Goal: Transaction & Acquisition: Purchase product/service

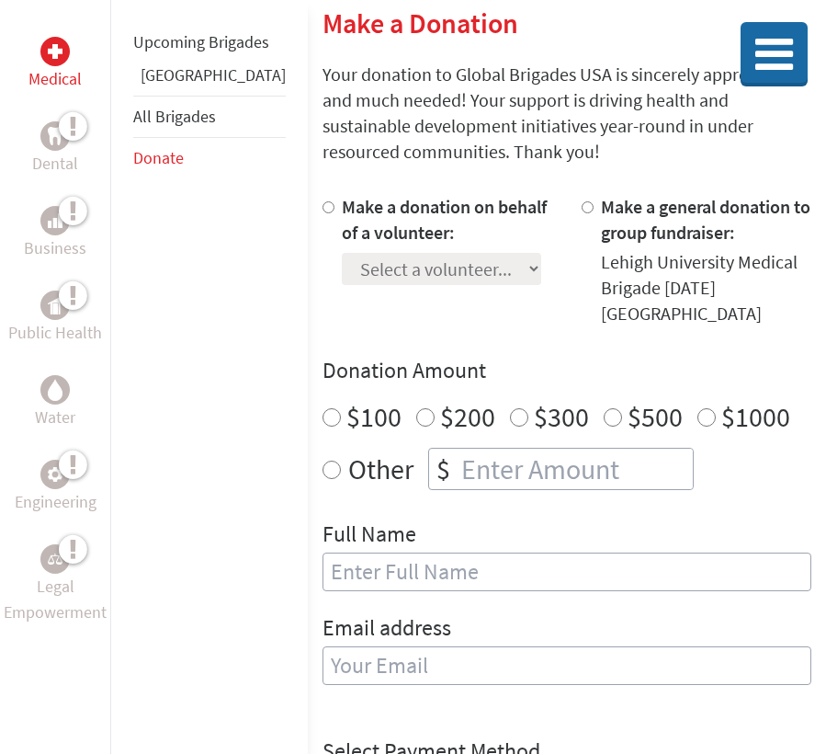
scroll to position [326, 0]
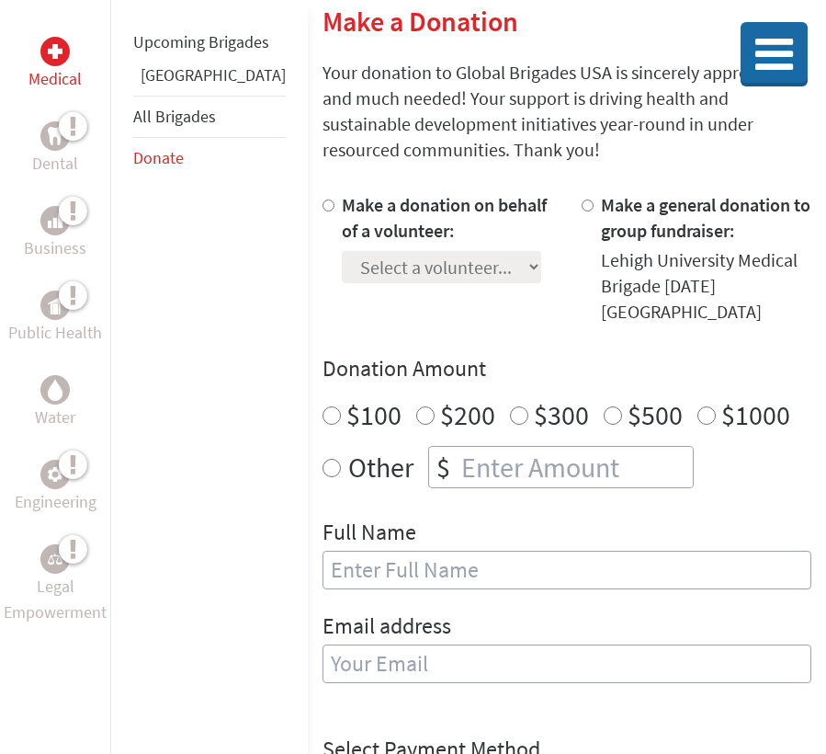
click at [373, 193] on label "Make a donation on behalf of a volunteer:" at bounding box center [444, 217] width 205 height 49
click at [334, 199] on input "Make a donation on behalf of a volunteer:" at bounding box center [329, 205] width 12 height 12
radio input "true"
click at [385, 251] on select "Select a volunteer... [PERSON_NAME] [PERSON_NAME] [PERSON_NAME] [PERSON_NAME] […" at bounding box center [441, 267] width 199 height 32
select select "9AB756AC-5A07-11EF-BF8B-42010A8A0043"
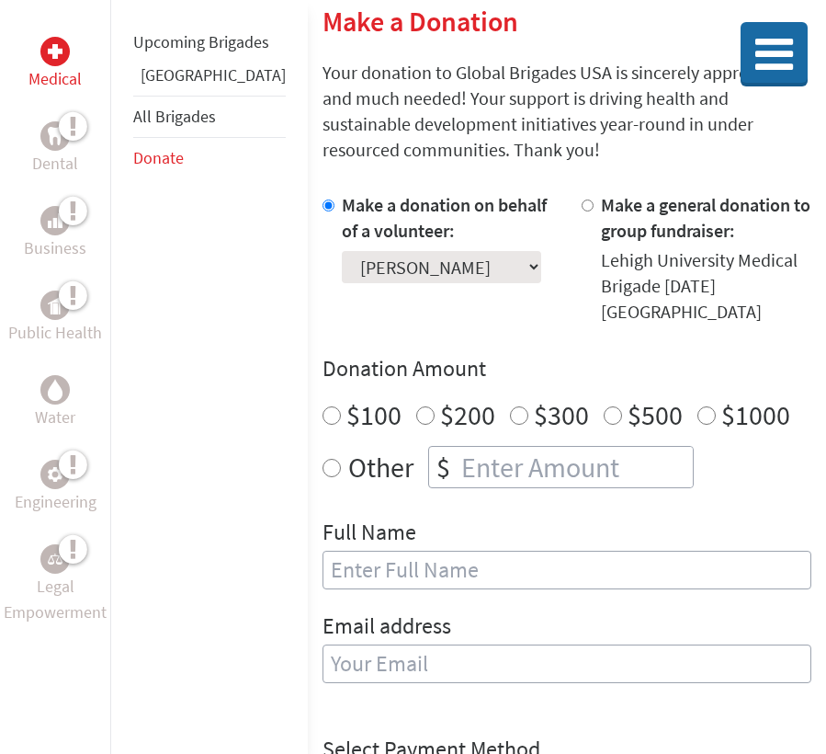
radio input "true"
click at [458, 447] on input "number" at bounding box center [575, 467] width 235 height 40
type input "250"
click at [354, 550] on input "text" at bounding box center [567, 569] width 489 height 39
type input "[PERSON_NAME]"
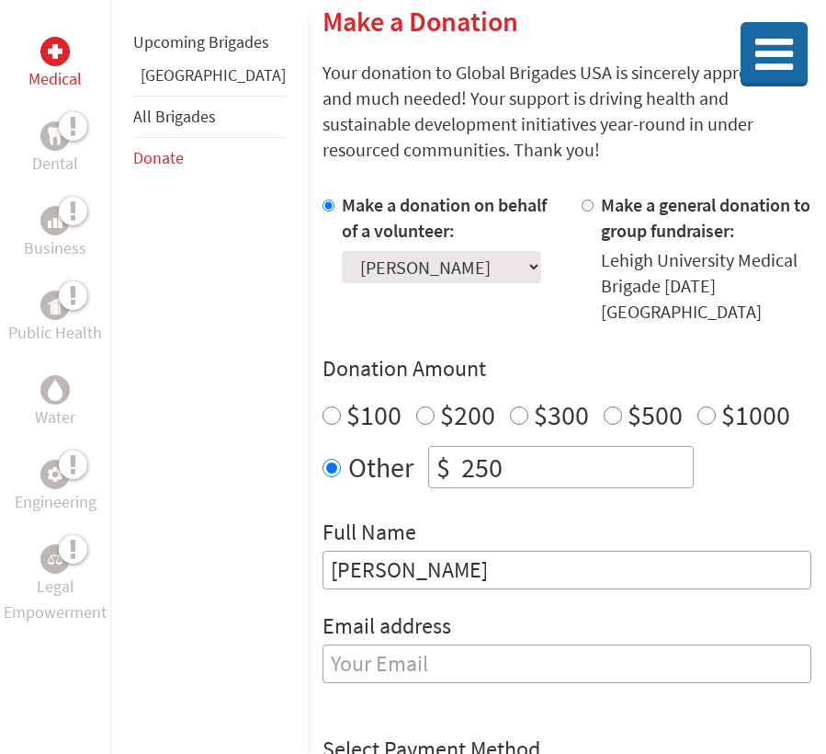
type input "[EMAIL_ADDRESS][DOMAIN_NAME]"
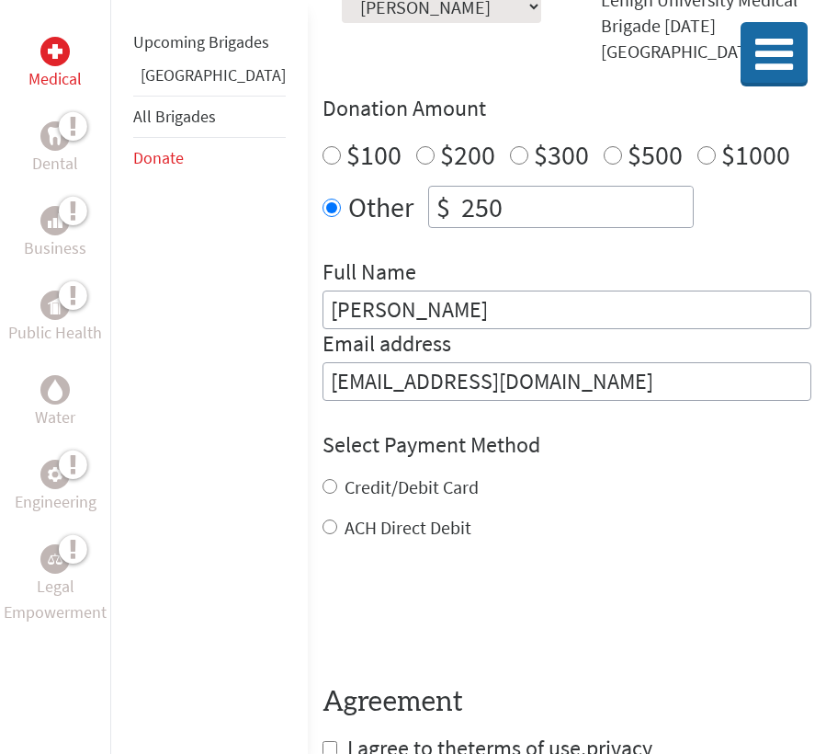
scroll to position [587, 0]
click at [363, 474] on label "Credit/Debit Card" at bounding box center [412, 485] width 134 height 23
click at [337, 478] on input "Credit/Debit Card" at bounding box center [330, 485] width 15 height 15
radio input "true"
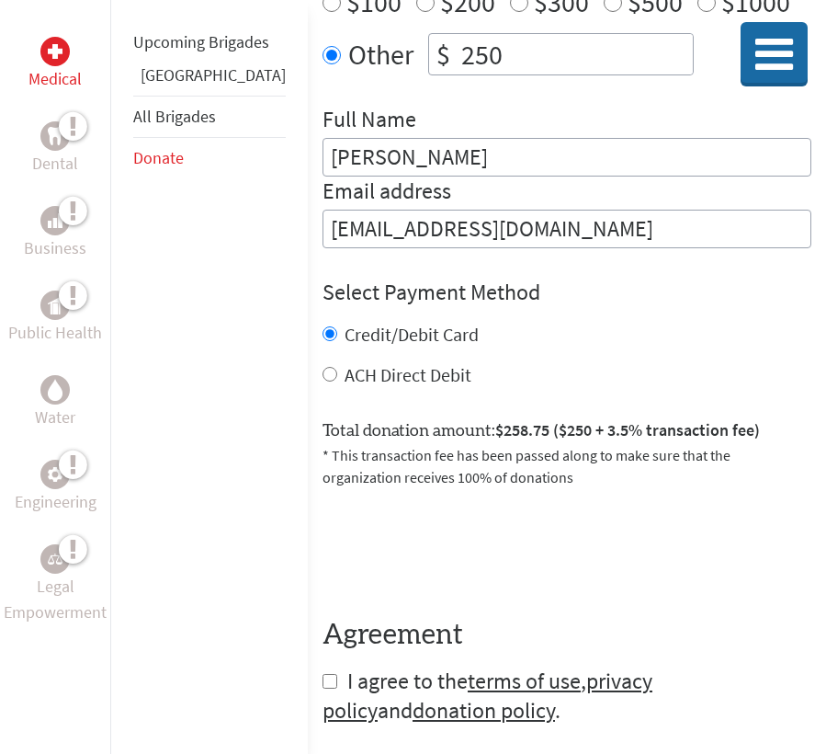
scroll to position [753, 0]
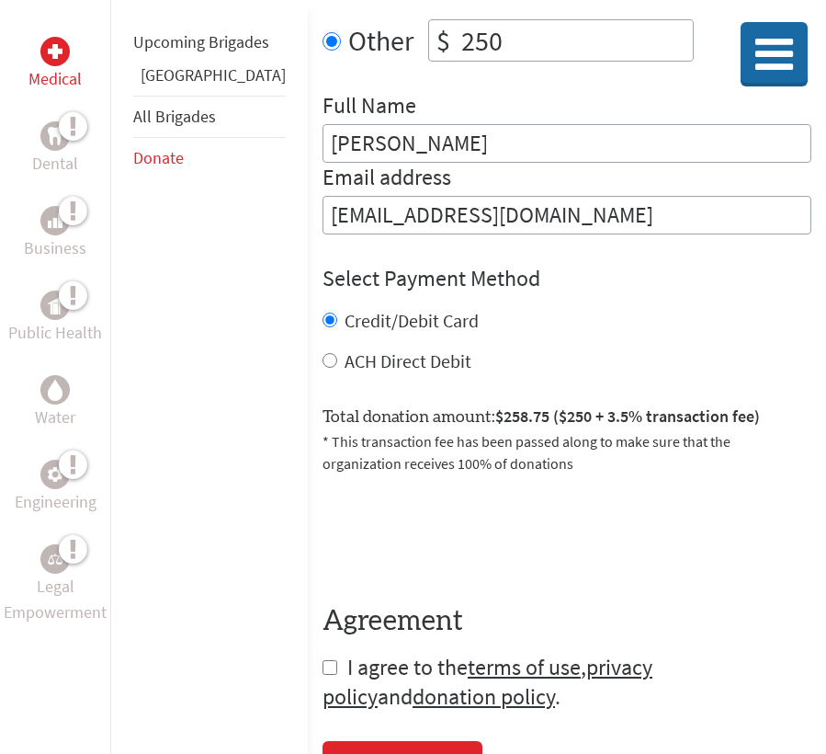
click at [323, 660] on input "checkbox" at bounding box center [330, 667] width 15 height 15
checkbox input "true"
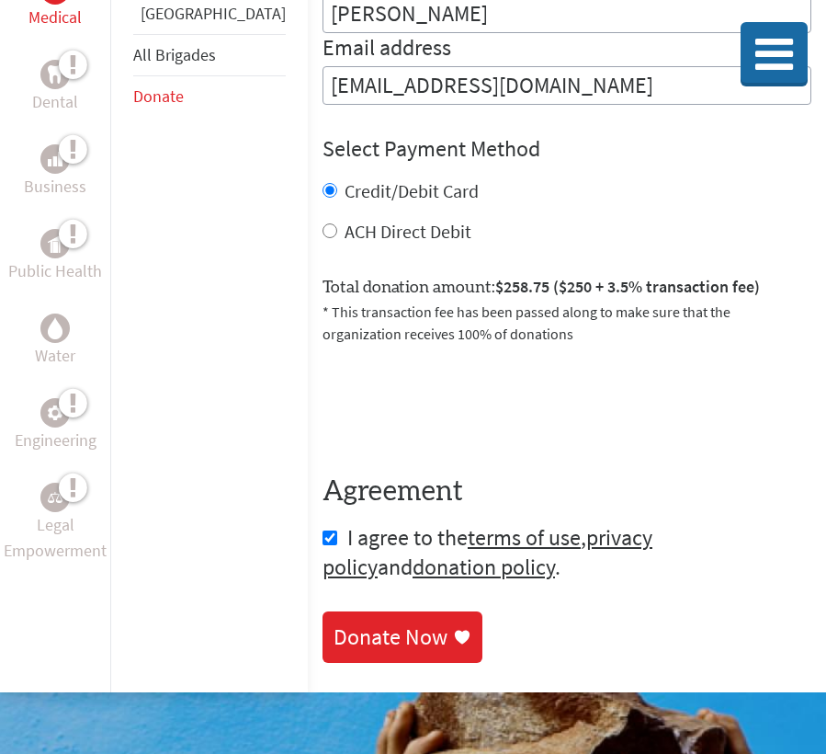
scroll to position [954, 0]
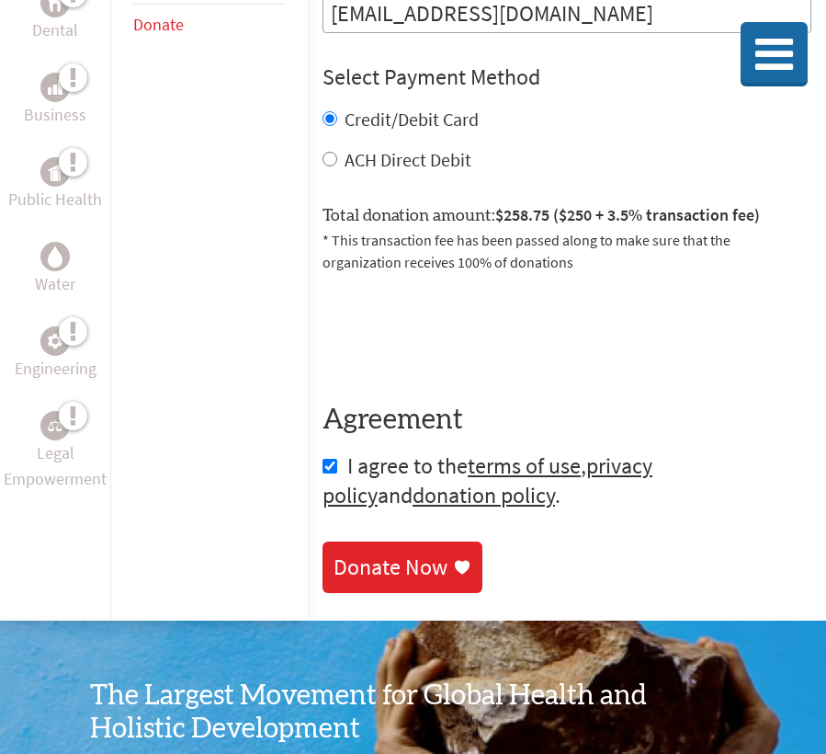
click at [353, 552] on div "Donate Now" at bounding box center [391, 566] width 114 height 29
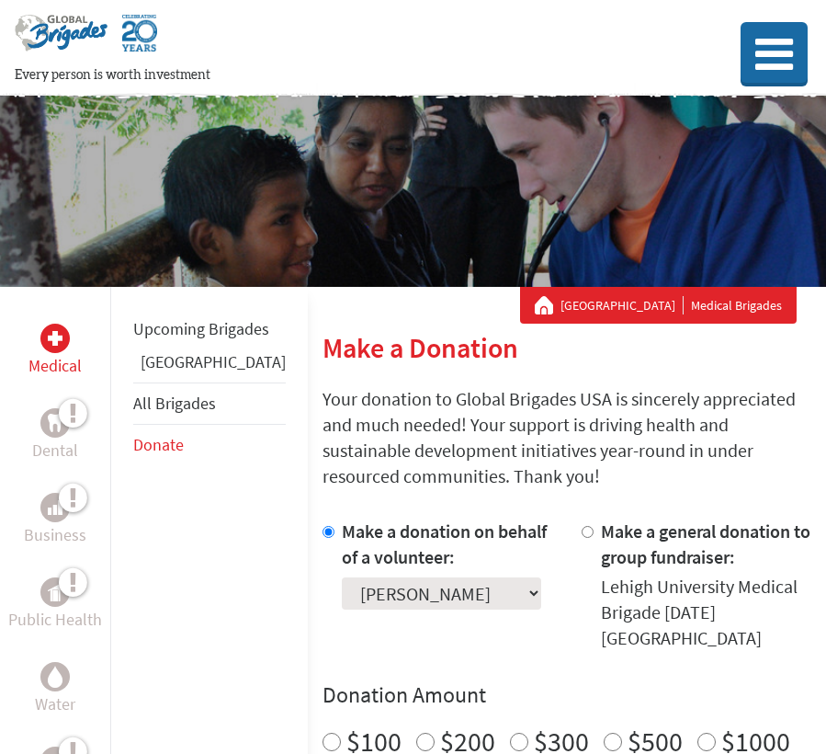
scroll to position [106, 0]
